Goal: Information Seeking & Learning: Learn about a topic

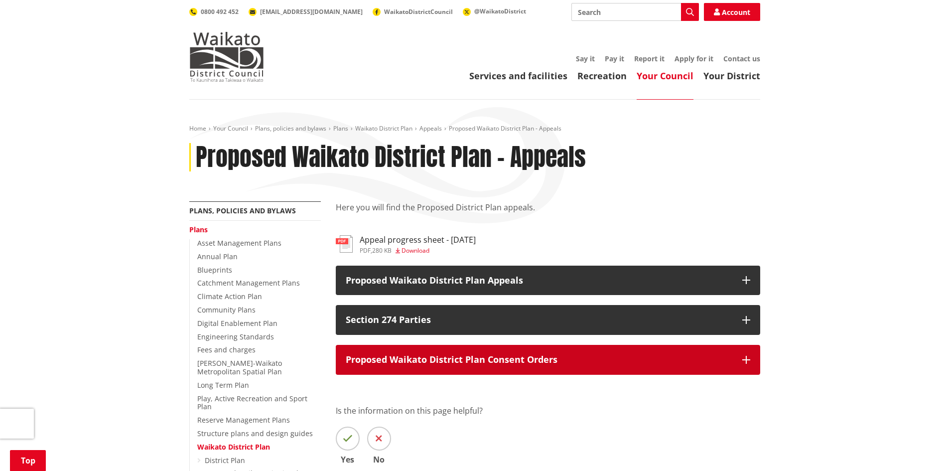
scroll to position [149, 0]
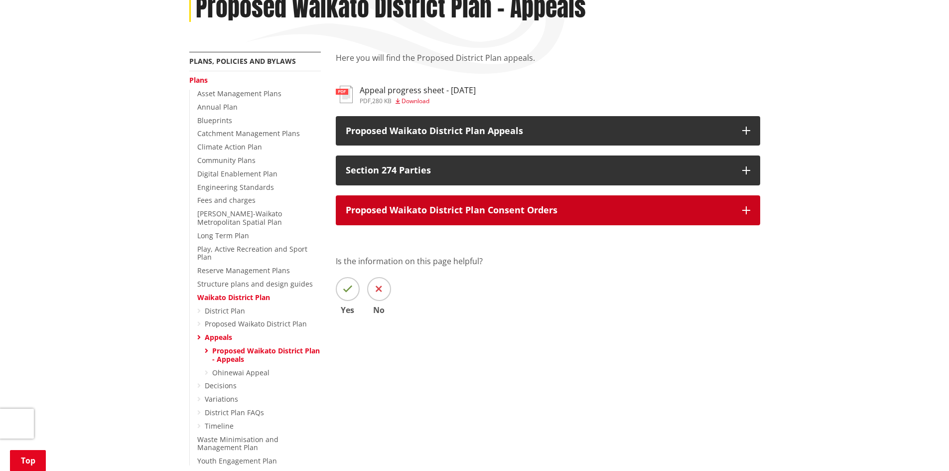
click at [400, 205] on p "Proposed Waikato District Plan Consent Orders" at bounding box center [539, 210] width 387 height 10
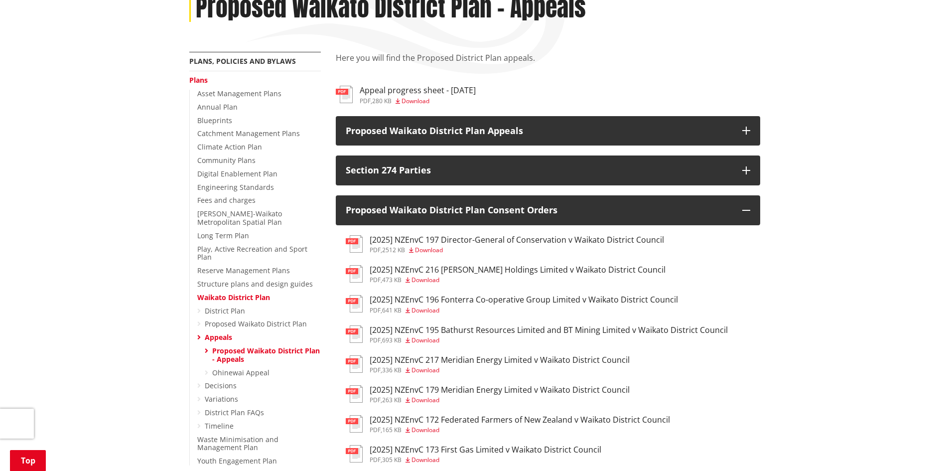
click at [528, 272] on h3 "[2025] NZEnvC 216 [PERSON_NAME] Holdings Limited v Waikato District Council" at bounding box center [518, 269] width 296 height 9
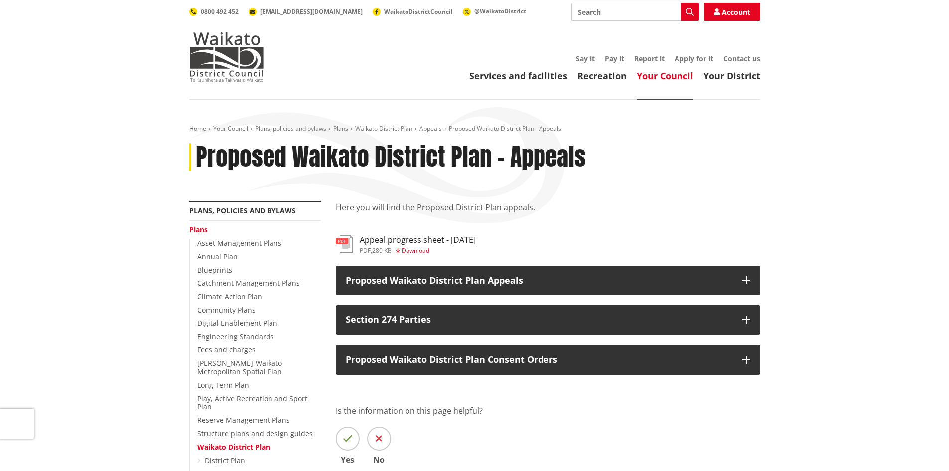
scroll to position [149, 0]
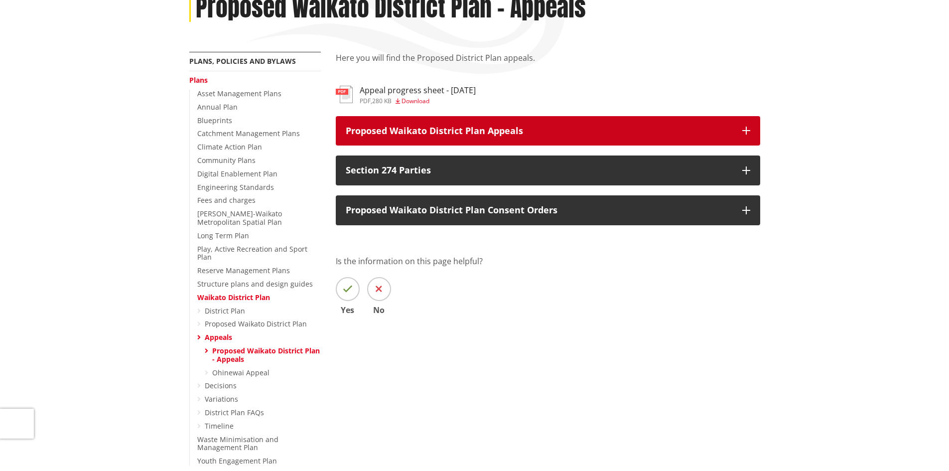
click at [451, 124] on button "Proposed Waikato District Plan Appeals" at bounding box center [548, 131] width 424 height 30
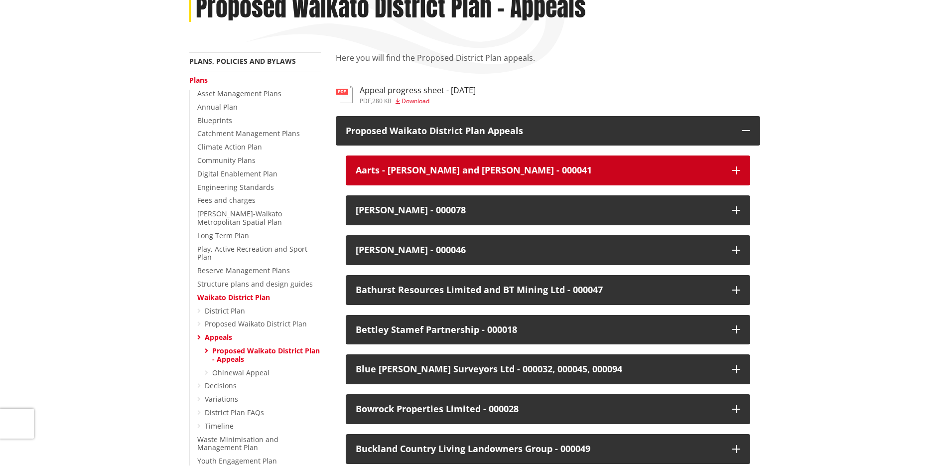
click at [431, 172] on div "Aarts - [PERSON_NAME] and [PERSON_NAME] - 000041" at bounding box center [539, 170] width 367 height 10
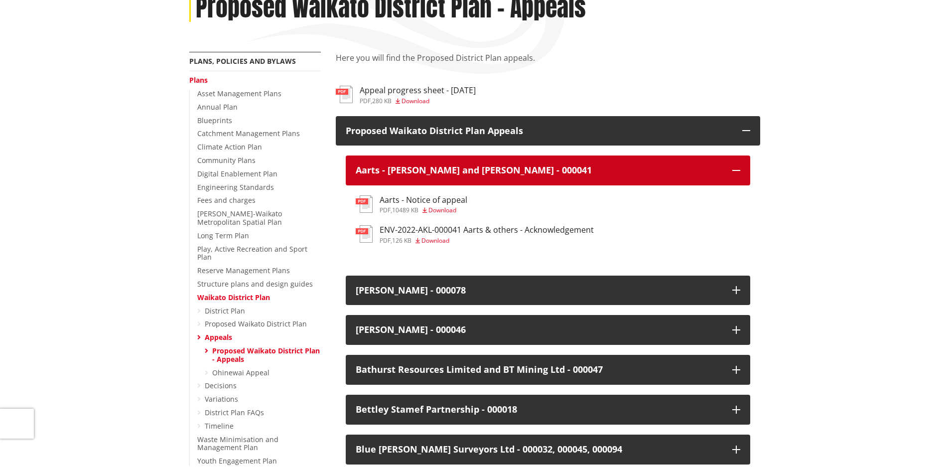
click at [488, 167] on div "Aarts - [PERSON_NAME] and [PERSON_NAME] - 000041" at bounding box center [539, 170] width 367 height 10
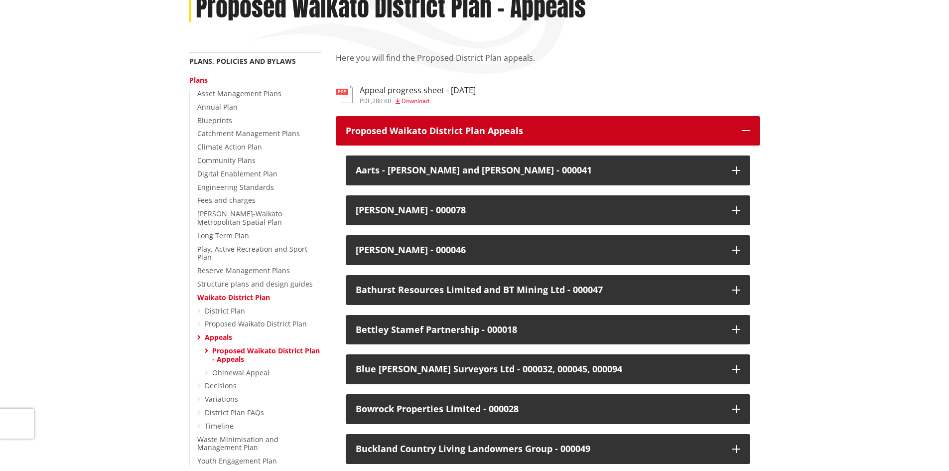
click at [475, 135] on p "Proposed Waikato District Plan Appeals" at bounding box center [539, 131] width 387 height 10
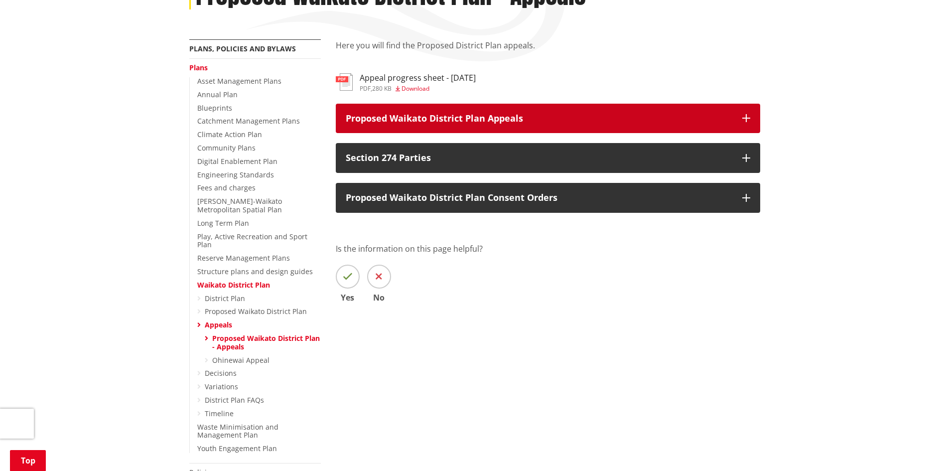
scroll to position [199, 0]
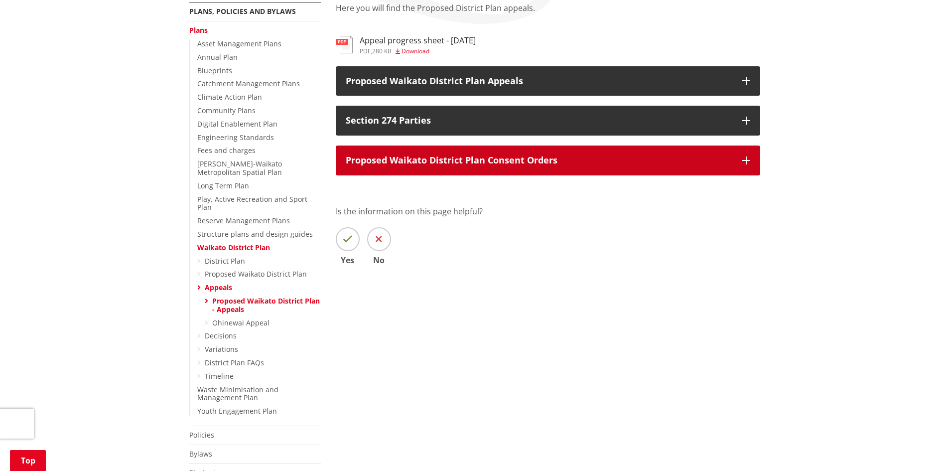
click at [487, 161] on p "Proposed Waikato District Plan Consent Orders" at bounding box center [539, 160] width 387 height 10
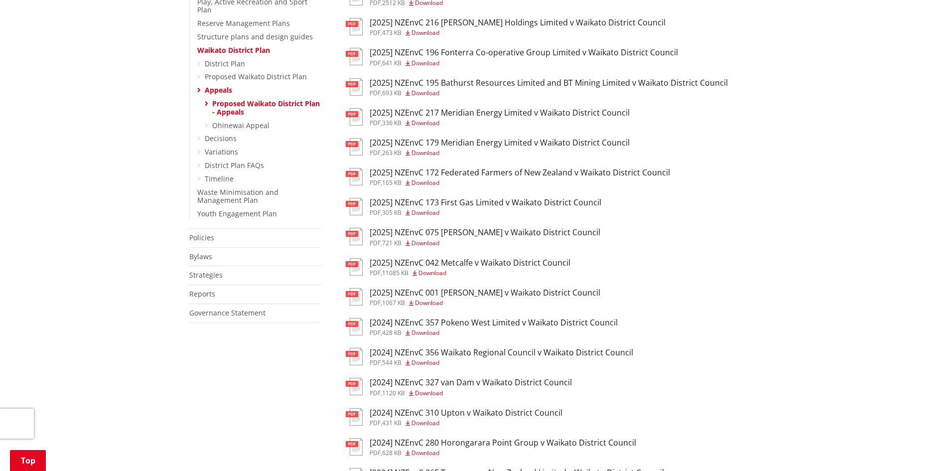
scroll to position [399, 0]
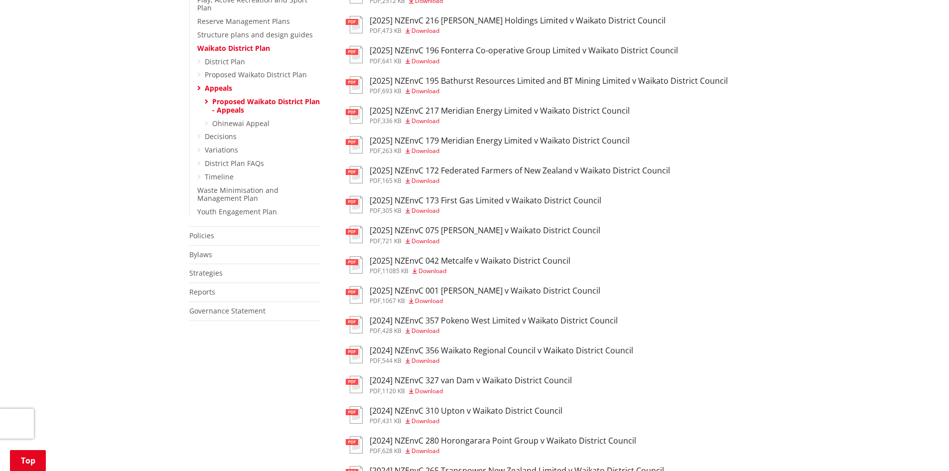
click at [491, 380] on h3 "[2024] NZEnvC 327 van Dam v Waikato District Council" at bounding box center [471, 380] width 202 height 9
